Goal: Information Seeking & Learning: Learn about a topic

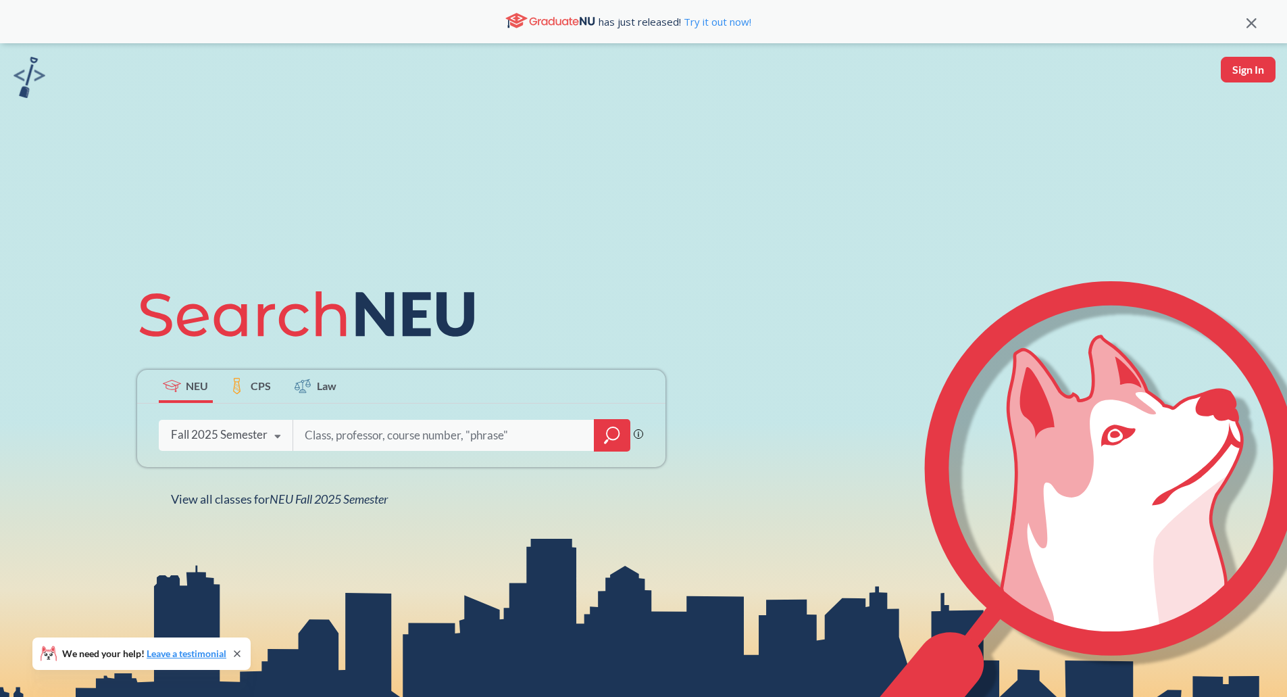
click at [280, 434] on icon at bounding box center [278, 437] width 26 height 38
click at [554, 126] on div "NEU CPS Law Phrase search guarantees the exact search appears in the results. E…" at bounding box center [643, 391] width 1287 height 697
click at [397, 431] on input "search" at bounding box center [443, 435] width 281 height 28
type input "CS5010"
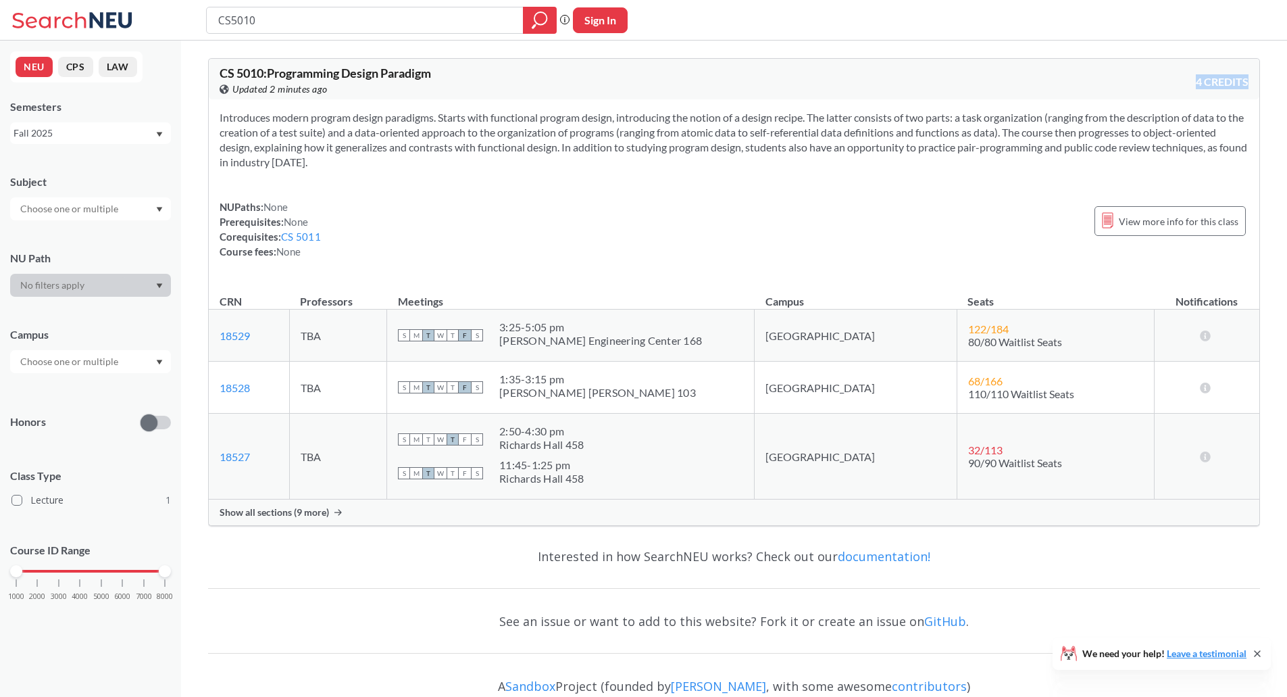
drag, startPoint x: 1254, startPoint y: 85, endPoint x: 1168, endPoint y: 78, distance: 86.1
click at [1168, 78] on div "CS 5010 : Programming Design Paradigm View this course on Banner. Updated 2 min…" at bounding box center [734, 79] width 1051 height 41
drag, startPoint x: 260, startPoint y: 338, endPoint x: 215, endPoint y: 338, distance: 45.3
click at [214, 338] on td "18529 View this section on Banner." at bounding box center [249, 335] width 80 height 52
click at [584, 324] on div "3:25 - 5:05 pm" at bounding box center [600, 327] width 203 height 14
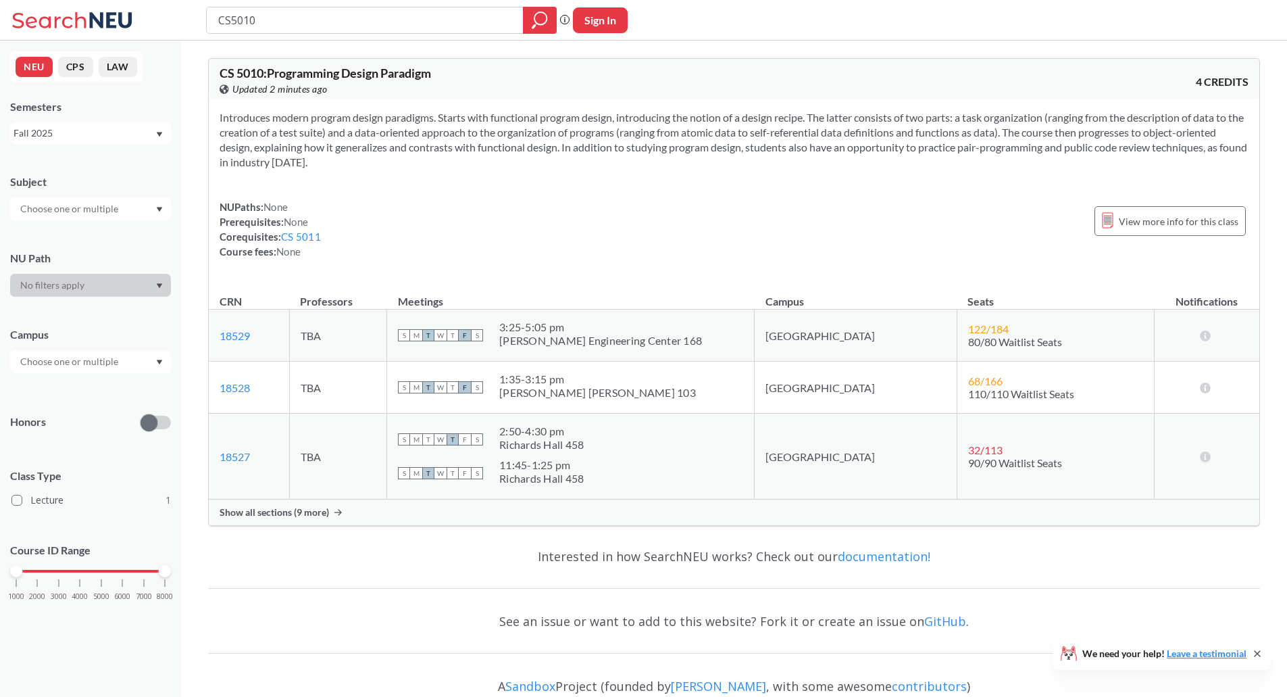
click at [583, 379] on div "1:35 - 3:15 pm" at bounding box center [597, 379] width 197 height 14
click at [576, 446] on div "Richards Hall 458" at bounding box center [541, 445] width 84 height 14
click at [584, 482] on div "Richards Hall 458" at bounding box center [541, 479] width 84 height 14
drag, startPoint x: 447, startPoint y: 70, endPoint x: 210, endPoint y: 76, distance: 237.2
click at [210, 76] on div "CS 5010 : Programming Design Paradigm View this course on Banner. Updated 2 min…" at bounding box center [734, 79] width 1051 height 41
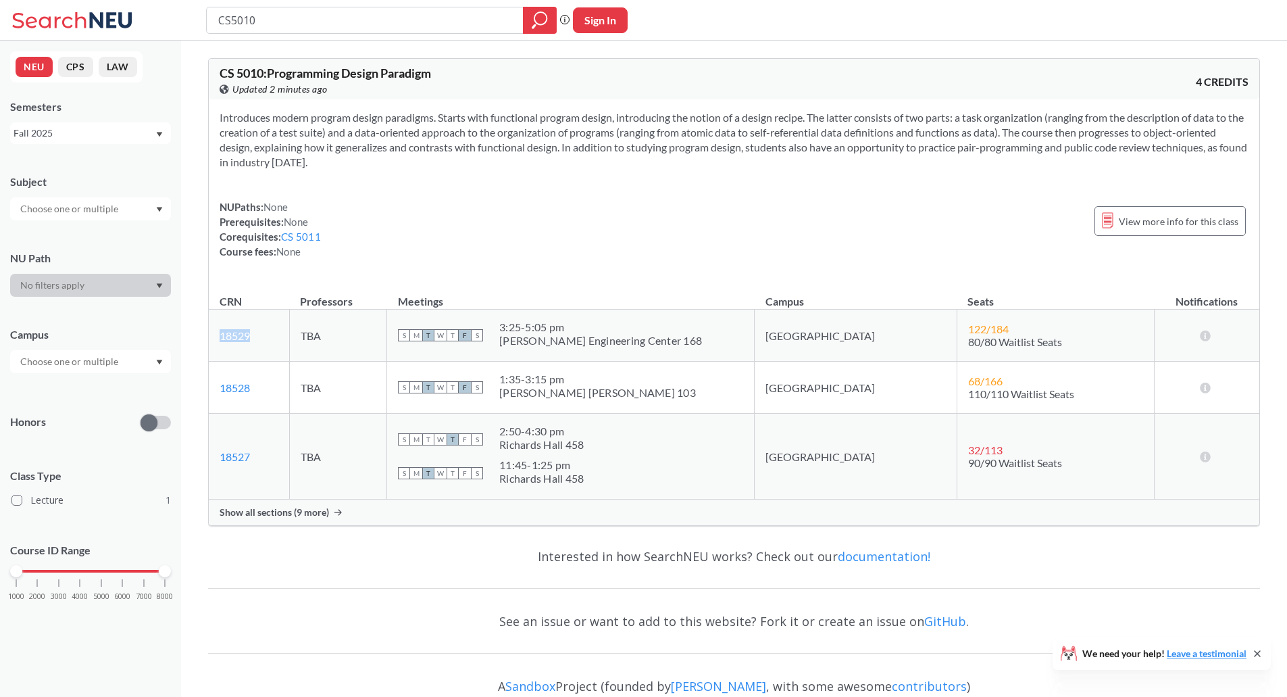
drag, startPoint x: 259, startPoint y: 338, endPoint x: 219, endPoint y: 334, distance: 40.0
click at [219, 334] on td "18529 View this section on Banner." at bounding box center [249, 335] width 80 height 52
copy link "18529"
click at [280, 23] on input "CS5010" at bounding box center [365, 20] width 297 height 23
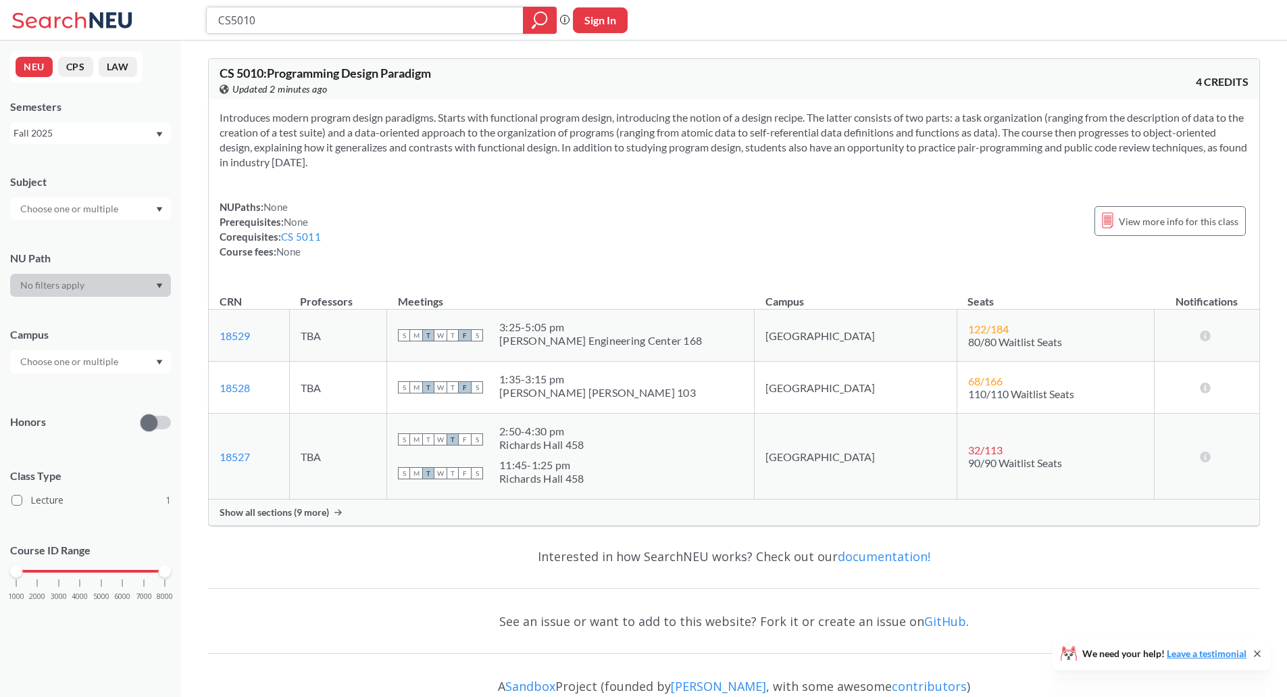
click at [280, 23] on input "CS5010" at bounding box center [365, 20] width 297 height 23
paste input "18529"
type input "18529"
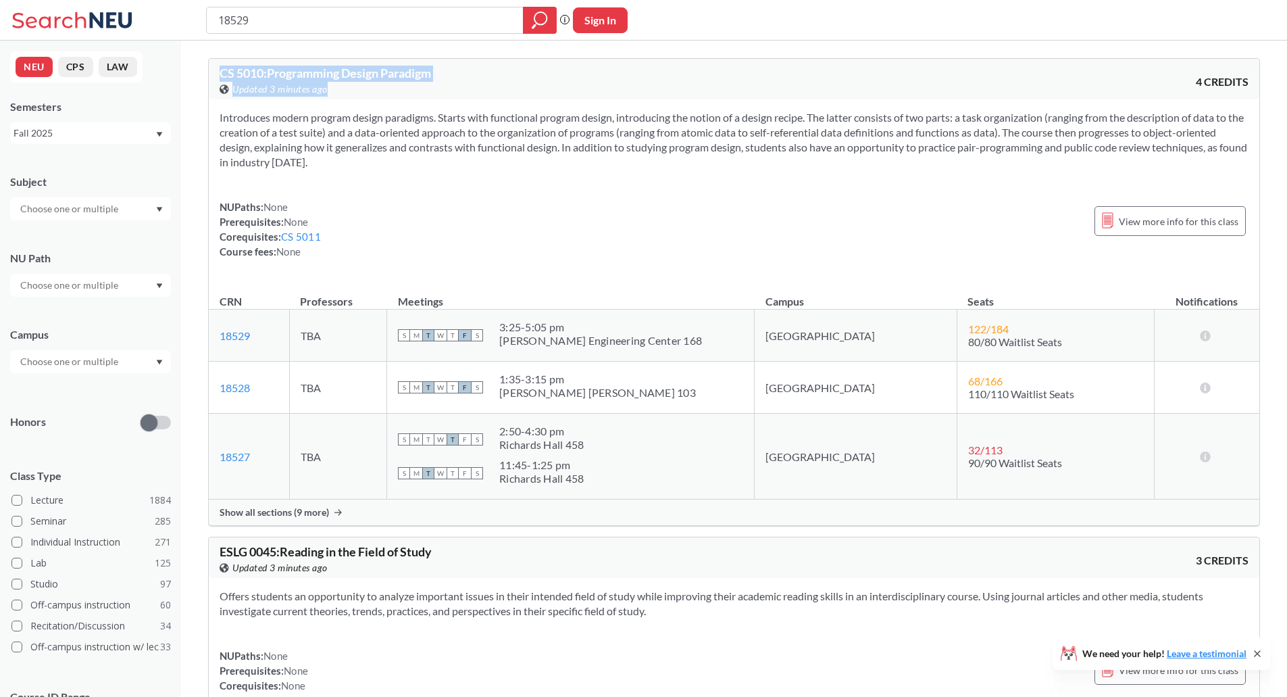
drag, startPoint x: 218, startPoint y: 74, endPoint x: 476, endPoint y: 84, distance: 258.3
click at [476, 84] on div "CS 5010 : Programming Design Paradigm View this course on Banner. Updated 3 min…" at bounding box center [734, 79] width 1051 height 41
click at [549, 249] on div "NUPaths: None Prerequisites: None Corequisites: CS 5011 Course fees: None View …" at bounding box center [734, 228] width 1029 height 59
